Goal: Task Accomplishment & Management: Manage account settings

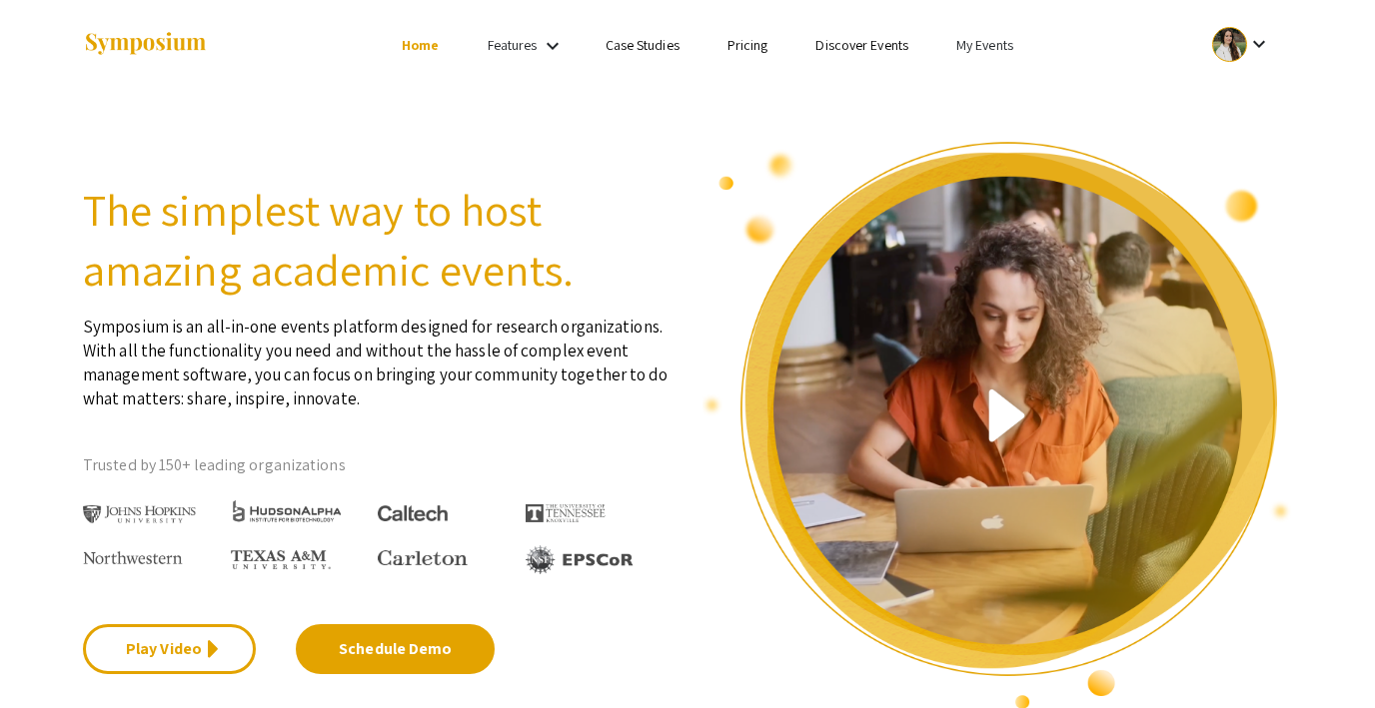
click at [979, 44] on link "My Events" at bounding box center [984, 45] width 57 height 18
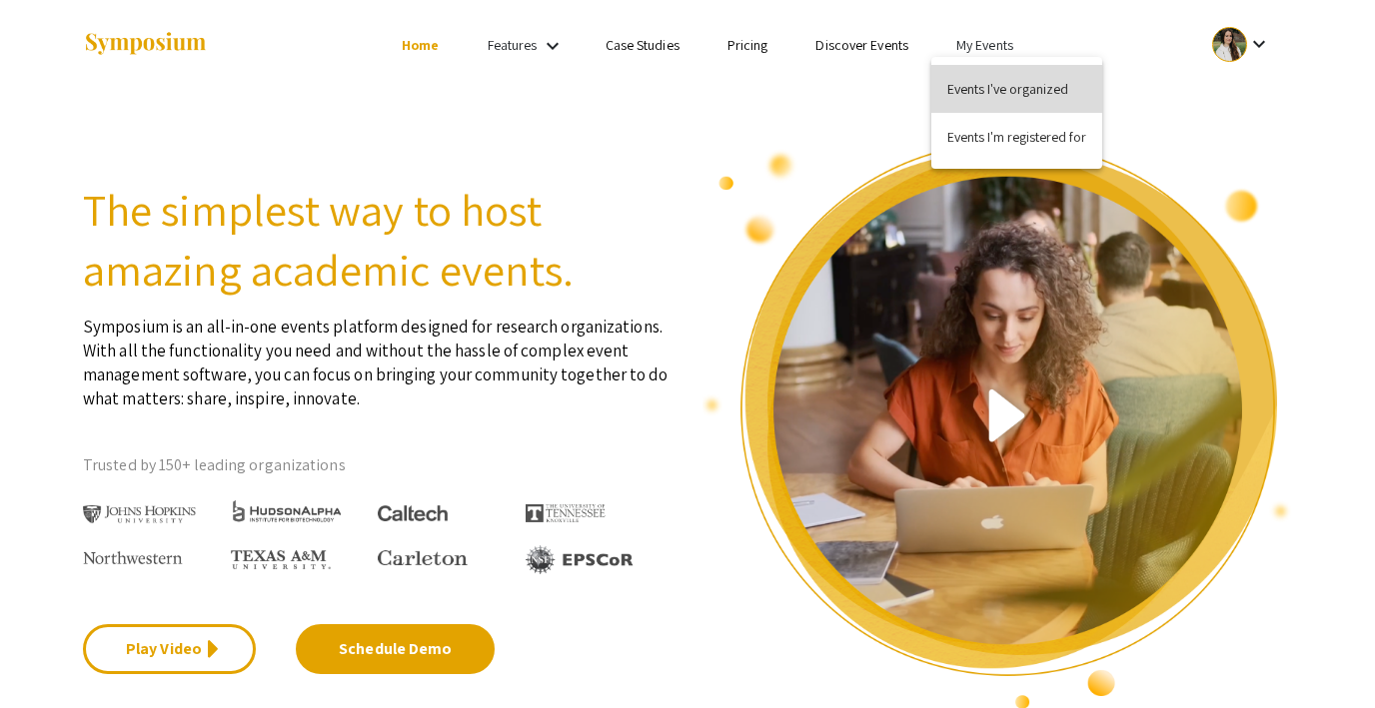
click at [982, 79] on button "Events I've organized" at bounding box center [1016, 89] width 171 height 48
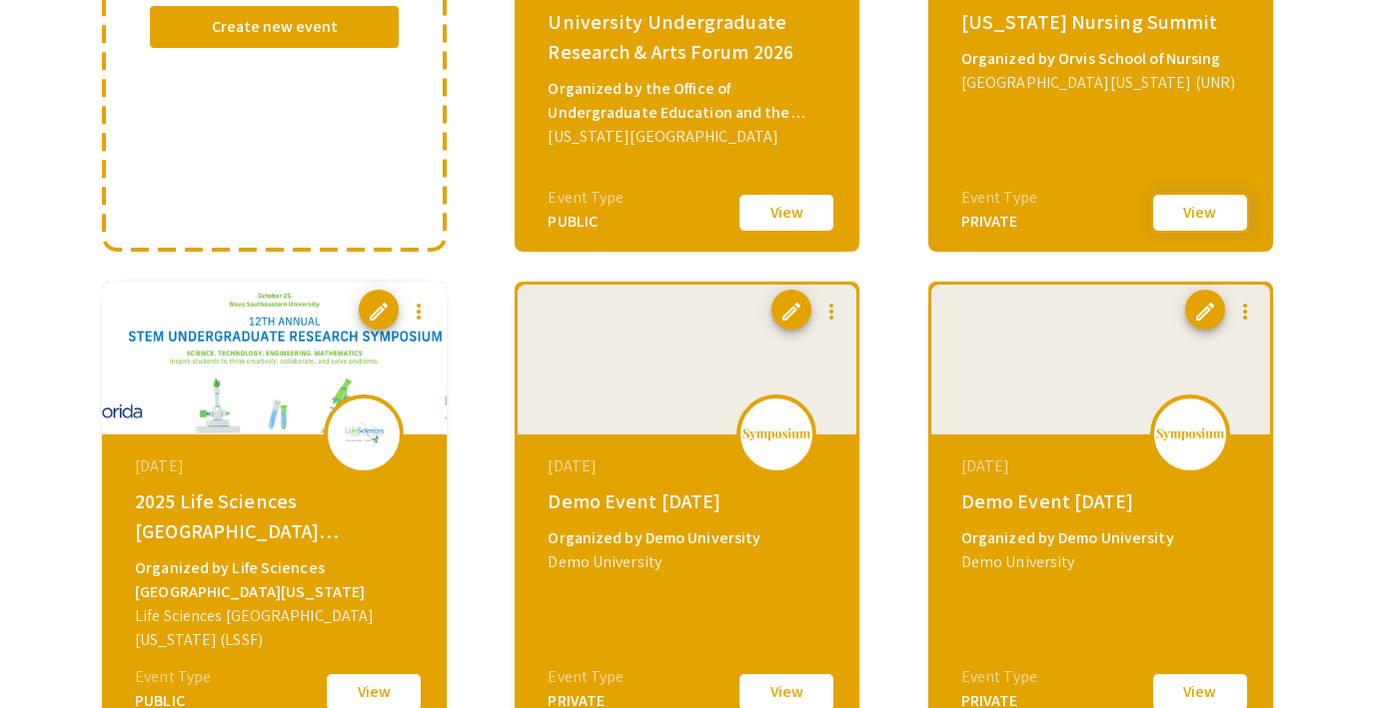
scroll to position [493, 0]
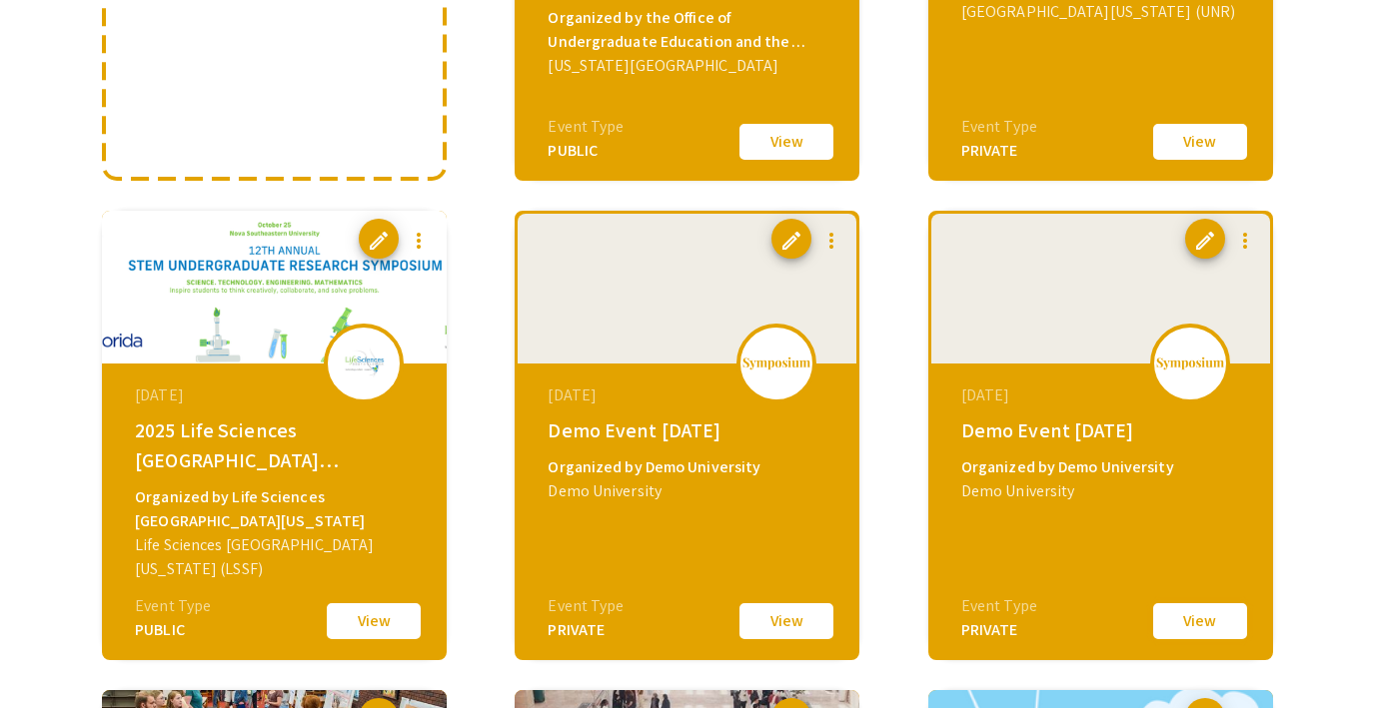
click at [1171, 628] on button "View" at bounding box center [1200, 621] width 100 height 42
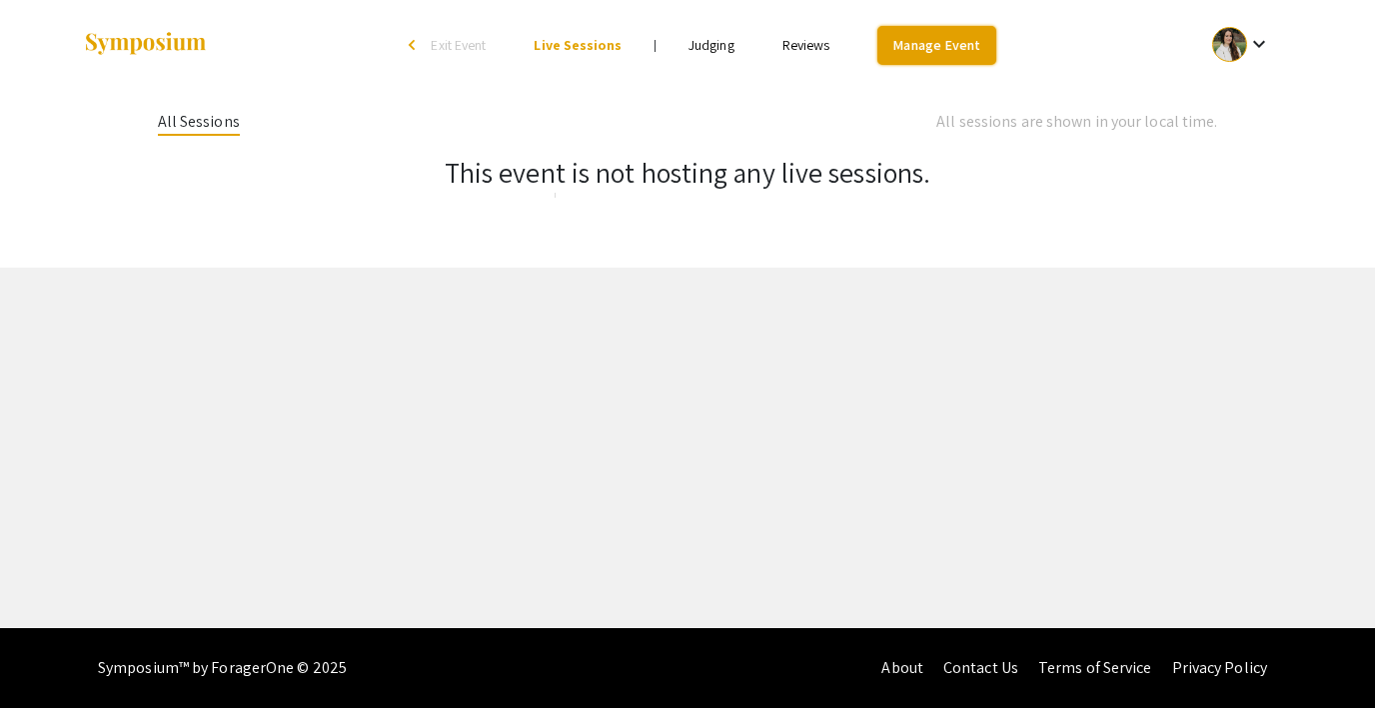
click at [918, 43] on link "Manage Event" at bounding box center [936, 45] width 118 height 39
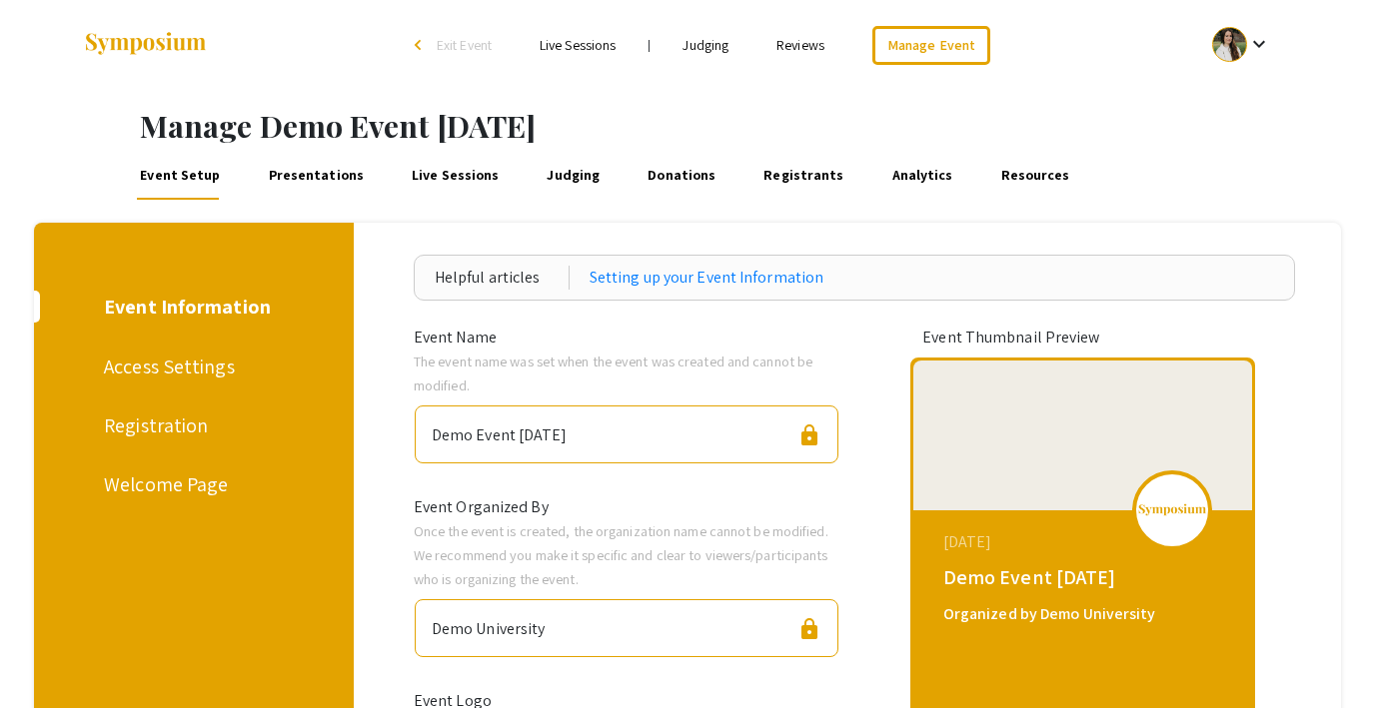
click at [173, 421] on div "Registration" at bounding box center [190, 426] width 173 height 30
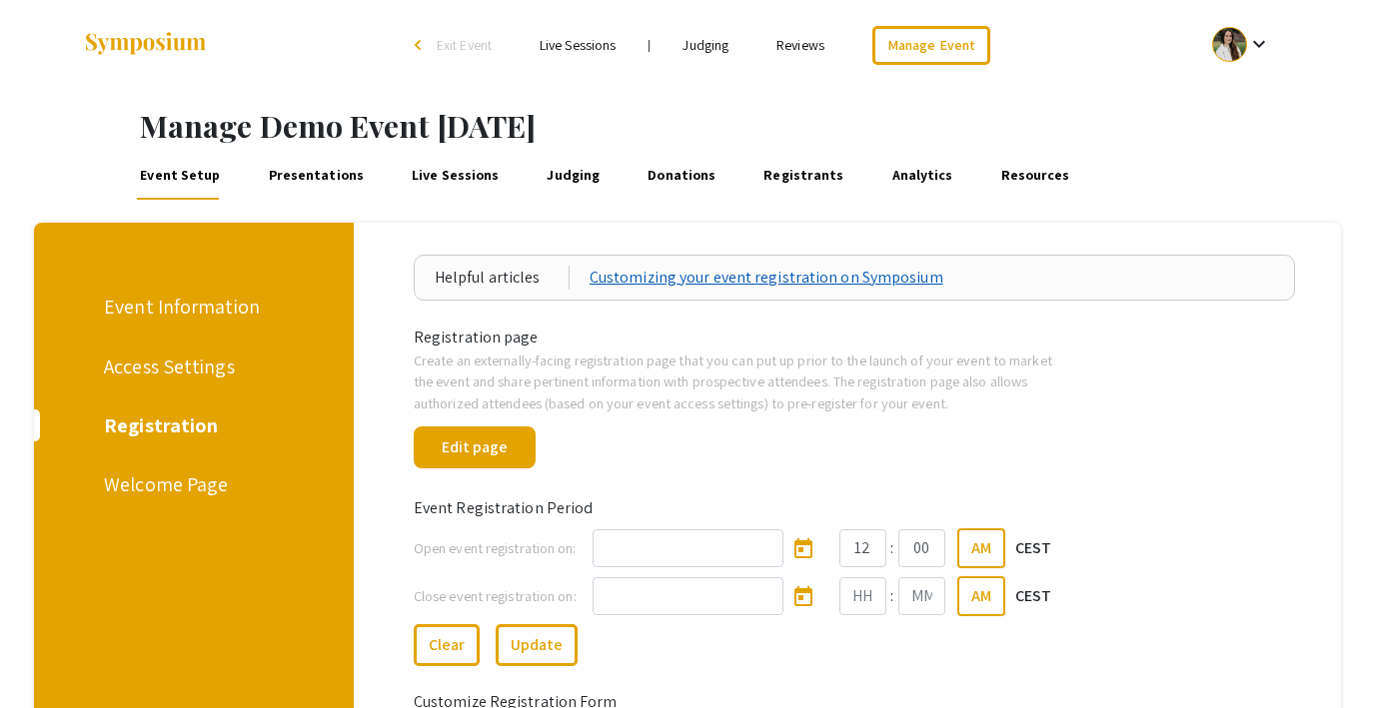
click at [646, 274] on link "Customizing your event registration on Symposium" at bounding box center [766, 278] width 354 height 24
